Goal: Task Accomplishment & Management: Manage account settings

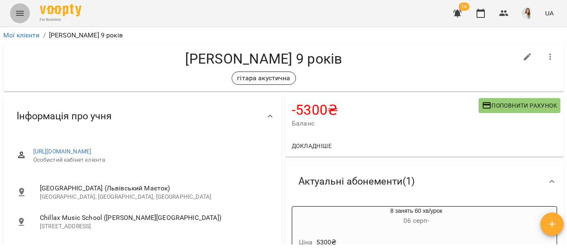
click at [20, 14] on icon "Menu" at bounding box center [20, 13] width 10 height 10
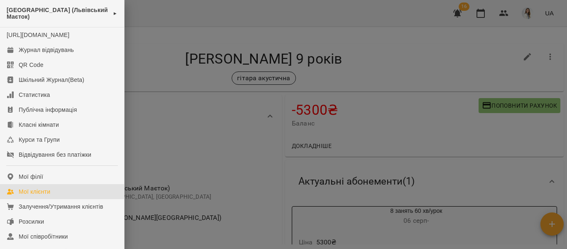
click at [50, 195] on div "Мої клієнти" at bounding box center [35, 191] width 32 height 8
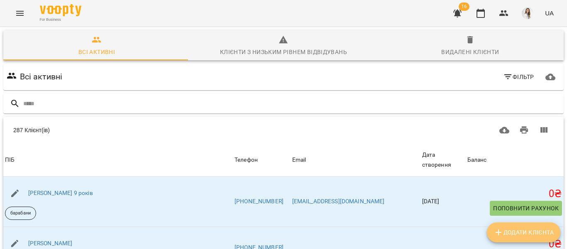
click at [514, 231] on span "Додати клієнта" at bounding box center [523, 232] width 60 height 10
select select "**"
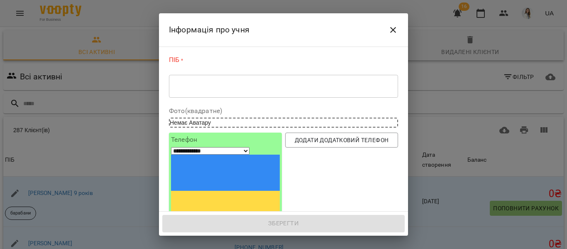
click at [174, 91] on div "* ​" at bounding box center [283, 85] width 229 height 23
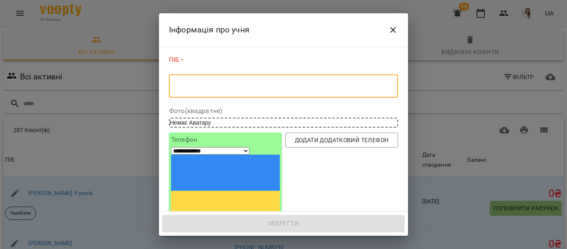
type textarea "*"
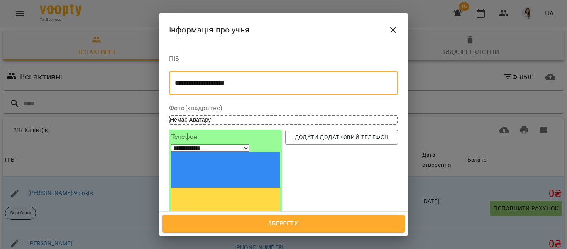
type textarea "**********"
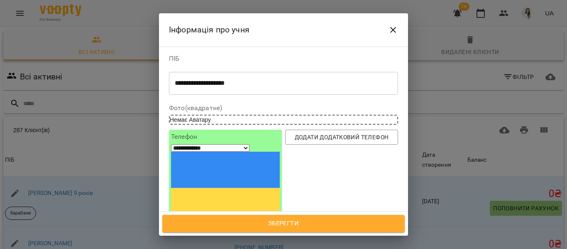
click at [192, 224] on input "tel" at bounding box center [201, 229] width 61 height 11
type input "**********"
click at [288, 226] on span "Зберегти" at bounding box center [283, 223] width 224 height 11
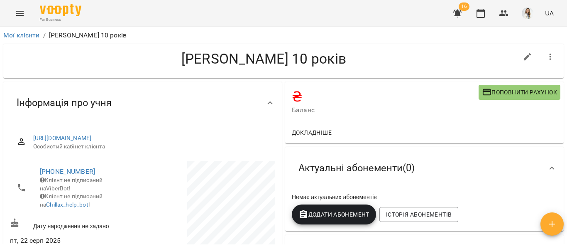
click at [252, 98] on div "Інформація про учня" at bounding box center [135, 103] width 250 height 26
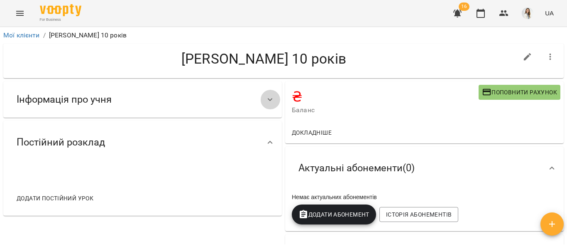
click at [268, 102] on icon at bounding box center [270, 100] width 10 height 10
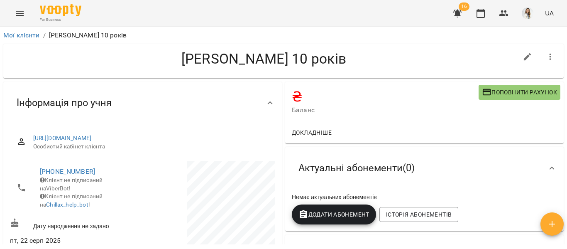
click at [551, 223] on icon "button" at bounding box center [552, 224] width 10 height 10
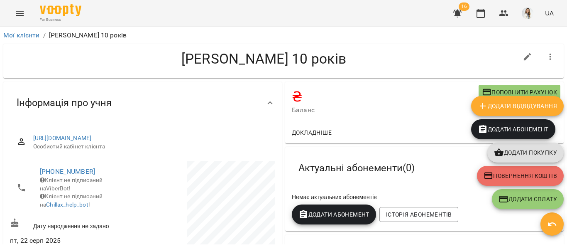
click at [387, 108] on span "Баланс" at bounding box center [385, 110] width 187 height 10
click at [196, 108] on div "Інформація про учня" at bounding box center [135, 103] width 250 height 26
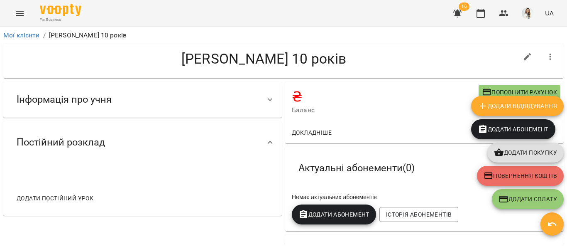
click at [196, 108] on div "Інформація про учня" at bounding box center [135, 99] width 250 height 26
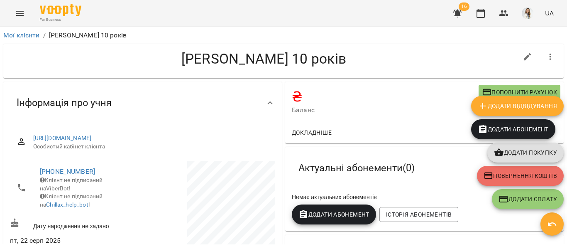
click at [378, 68] on div "[PERSON_NAME] 10 років" at bounding box center [263, 60] width 507 height 21
click at [554, 226] on icon "button" at bounding box center [552, 224] width 10 height 10
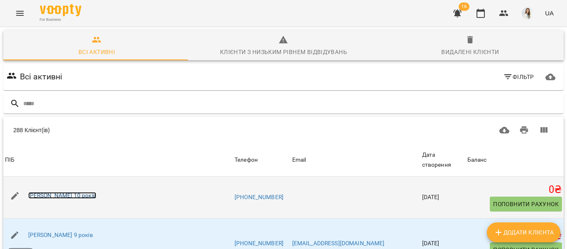
click at [38, 192] on link "[PERSON_NAME] 10 років" at bounding box center [62, 195] width 68 height 7
